Goal: Information Seeking & Learning: Find specific page/section

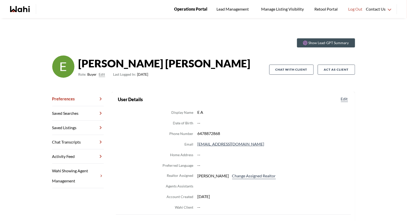
click at [192, 8] on span "Operations Portal" at bounding box center [190, 9] width 33 height 7
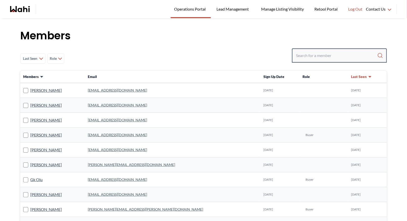
click at [304, 55] on input "Search input" at bounding box center [336, 55] width 81 height 9
type input "behnam"
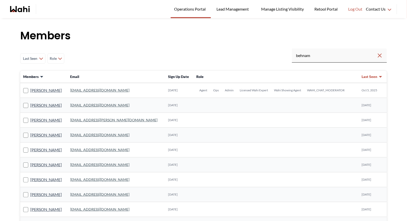
click at [90, 90] on link "[EMAIL_ADDRESS][DOMAIN_NAME]" at bounding box center [99, 90] width 59 height 4
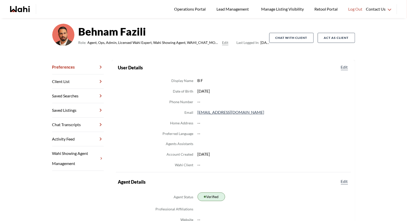
click at [82, 126] on link "Chat Transcripts" at bounding box center [77, 125] width 51 height 14
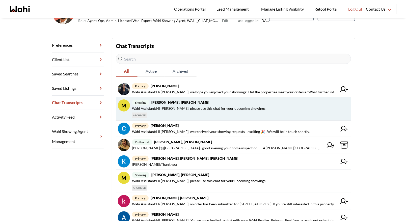
scroll to position [59, 0]
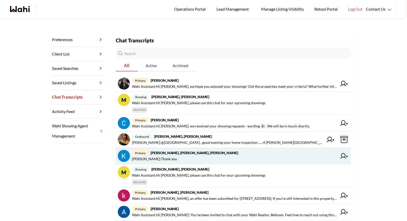
click at [186, 154] on strong "[PERSON_NAME], [PERSON_NAME], [PERSON_NAME]" at bounding box center [195, 153] width 88 height 4
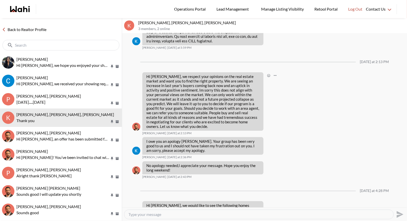
scroll to position [692, 0]
